Goal: Task Accomplishment & Management: Manage account settings

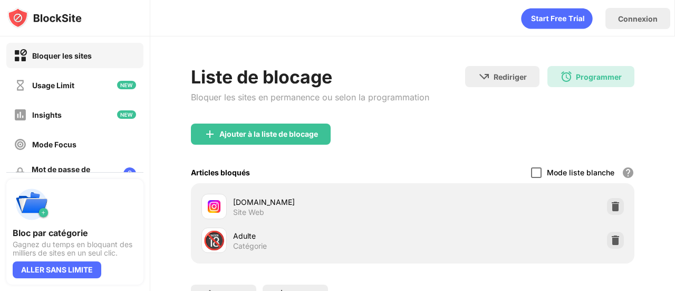
click at [531, 173] on div at bounding box center [536, 172] width 11 height 11
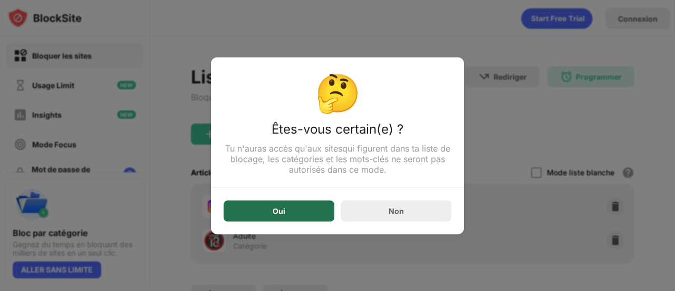
click at [319, 220] on div "Oui" at bounding box center [279, 210] width 111 height 21
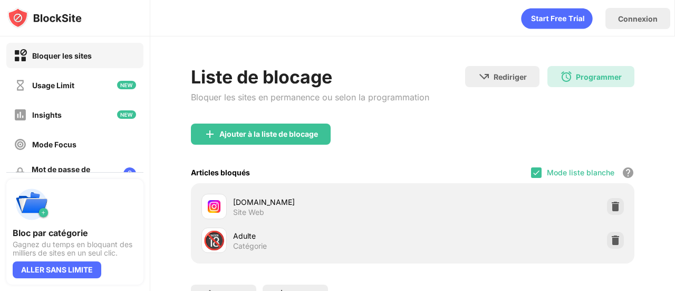
click at [537, 172] on div "Mode liste blanche Bloque tous les sites Web, sauf ceux qui figurent dans ta li…" at bounding box center [582, 172] width 103 height 22
click at [532, 171] on img at bounding box center [536, 172] width 8 height 8
click at [610, 207] on img at bounding box center [615, 206] width 11 height 11
